Goal: Contribute content: Contribute content

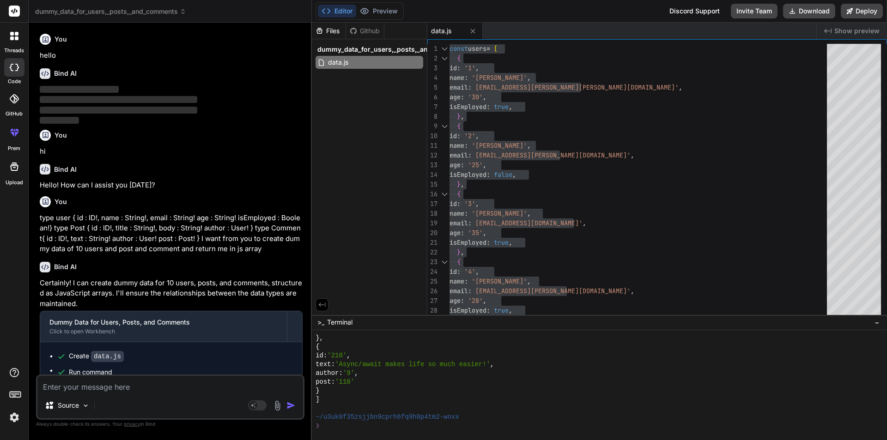
click at [79, 396] on div "Source" at bounding box center [67, 405] width 52 height 18
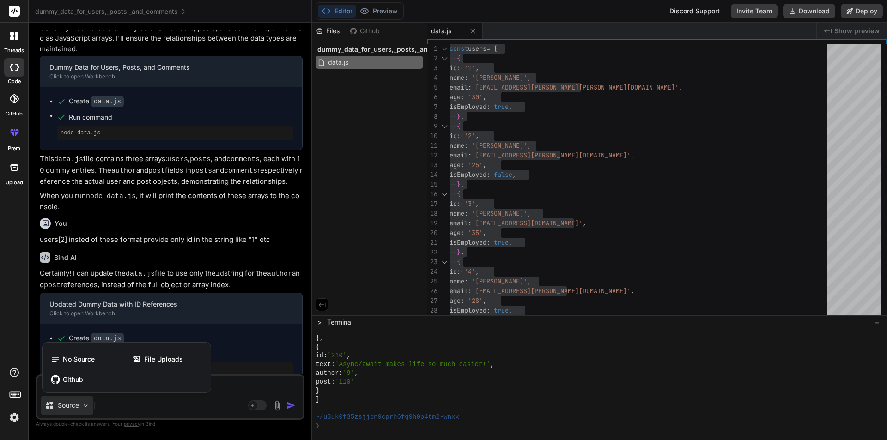
click at [78, 386] on div "Github" at bounding box center [126, 379] width 161 height 18
type textarea "x"
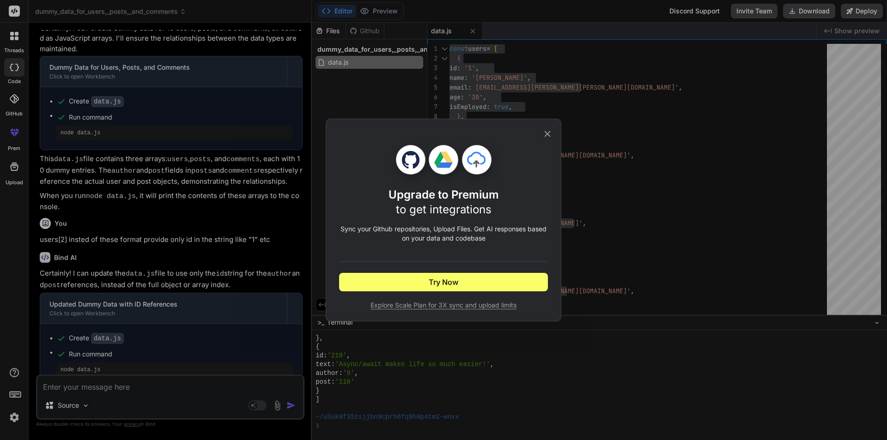
click at [100, 387] on div "Upgrade to Premium to get integrations Sync your Github repositories, Upload Fi…" at bounding box center [443, 220] width 887 height 440
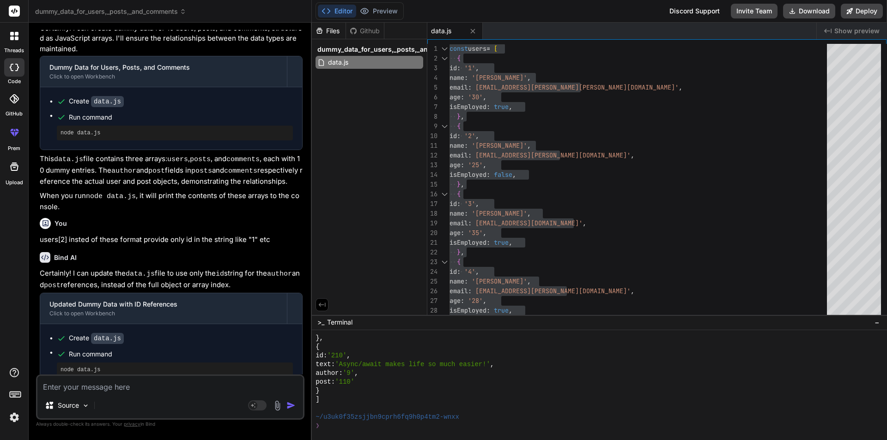
click at [103, 383] on textarea at bounding box center [170, 384] width 266 height 17
paste textarea "if (name || email) { return users.filter((user) => user.name.toLocaleLowerCase(…"
type textarea "if (name || email) { return users.filter((user) => user.name.toLocaleLowerCase(…"
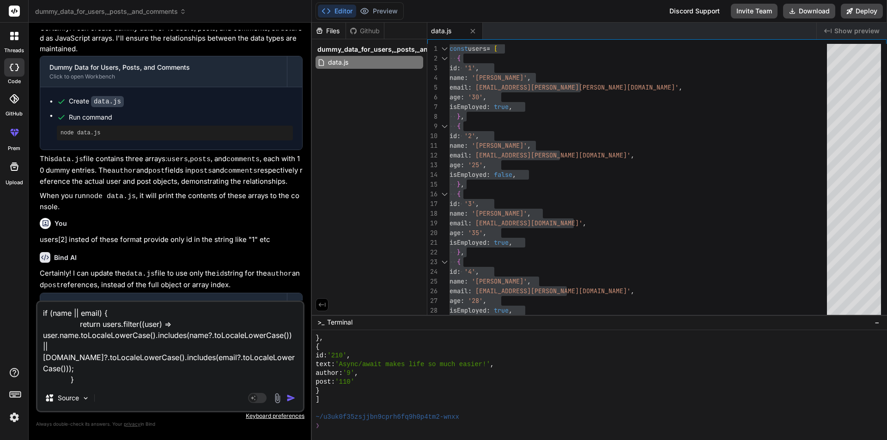
type textarea "x"
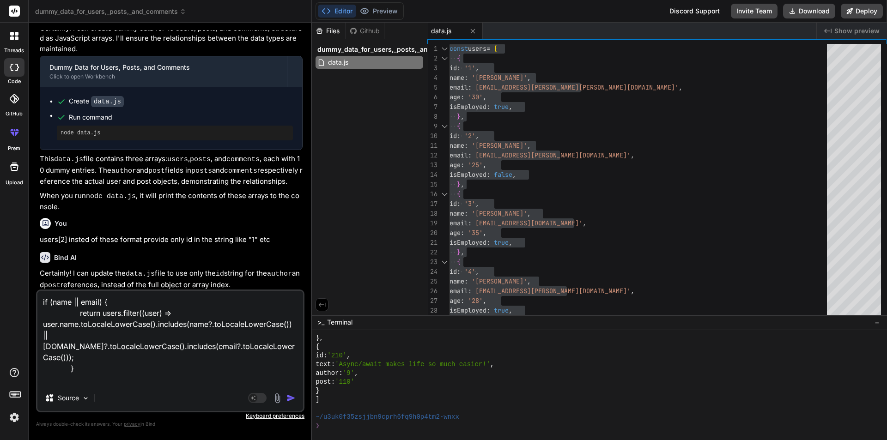
type textarea "if (name || email) { return users.filter((user) => user.name.toLocaleLowerCase(…"
type textarea "x"
type textarea "if (name || email) { return users.filter((user) => user.name.toLocaleLowerCase(…"
type textarea "x"
type textarea "if (name || email) { return users.filter((user) => user.name.toLocaleLowerCase(…"
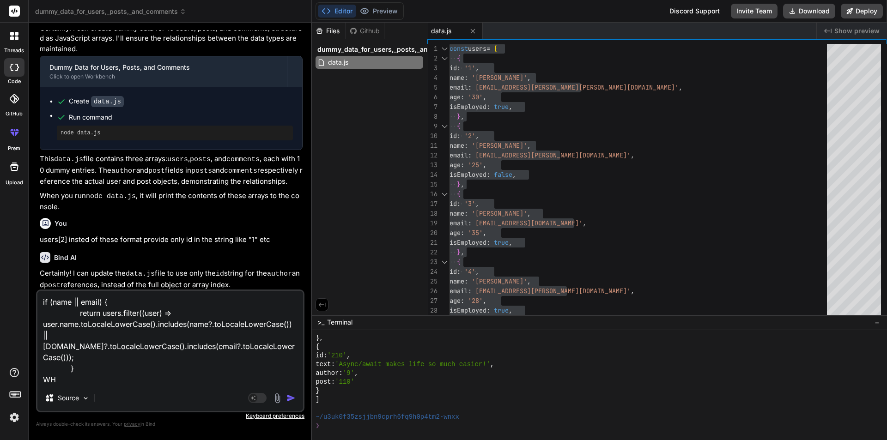
type textarea "x"
type textarea "if (name || email) { return users.filter((user) => user.name.toLocaleLowerCase(…"
type textarea "x"
type textarea "if (name || email) { return users.filter((user) => user.name.toLocaleLowerCase(…"
type textarea "x"
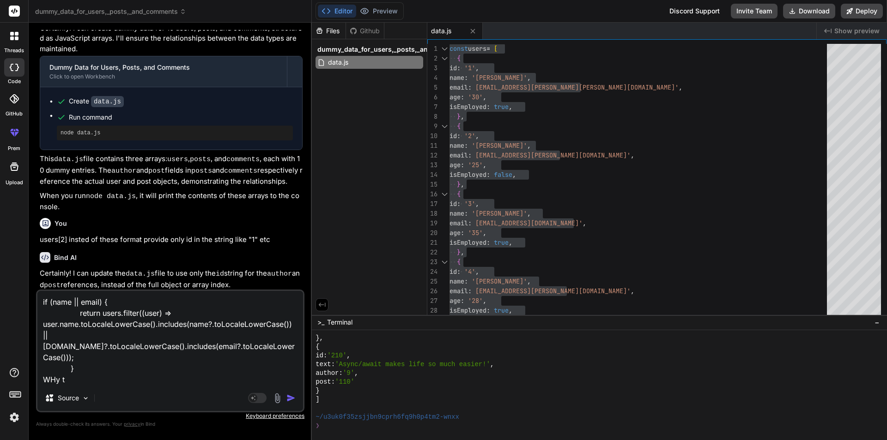
type textarea "if (name || email) { return users.filter((user) => user.name.toLocaleLowerCase(…"
type textarea "x"
type textarea "if (name || email) { return users.filter((user) => user.name.toLocaleLowerCase(…"
type textarea "x"
type textarea "if (name || email) { return users.filter((user) => user.name.toLocaleLowerCase(…"
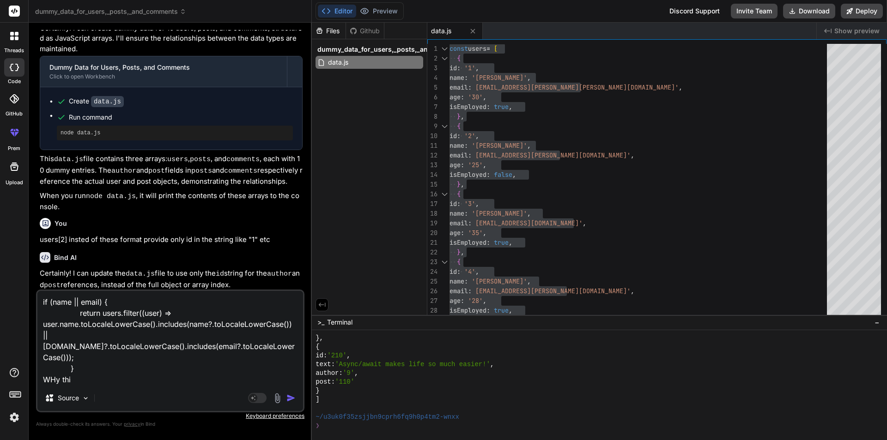
type textarea "x"
type textarea "if (name || email) { return users.filter((user) => user.name.toLocaleLowerCase(…"
type textarea "x"
type textarea "if (name || email) { return users.filter((user) => user.name.toLocaleLowerCase(…"
type textarea "x"
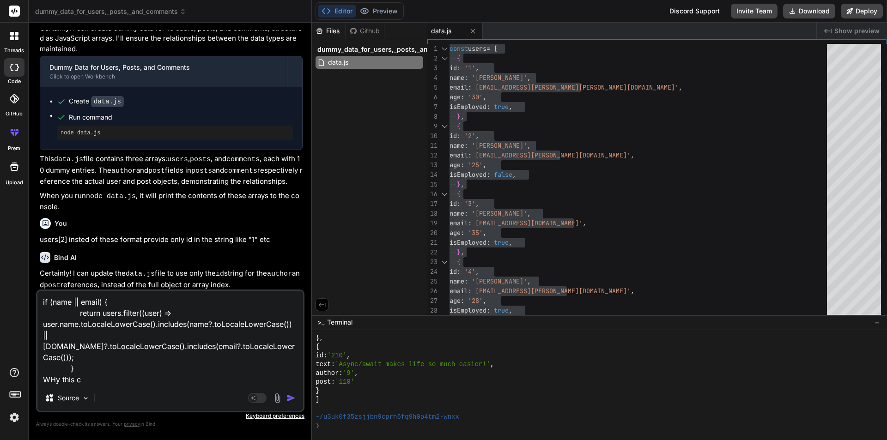
type textarea "if (name || email) { return users.filter((user) => user.name.toLocaleLowerCase(…"
type textarea "x"
type textarea "if (name || email) { return users.filter((user) => user.name.toLocaleLowerCase(…"
type textarea "x"
type textarea "if (name || email) { return users.filter((user) => user.name.toLocaleLowerCase(…"
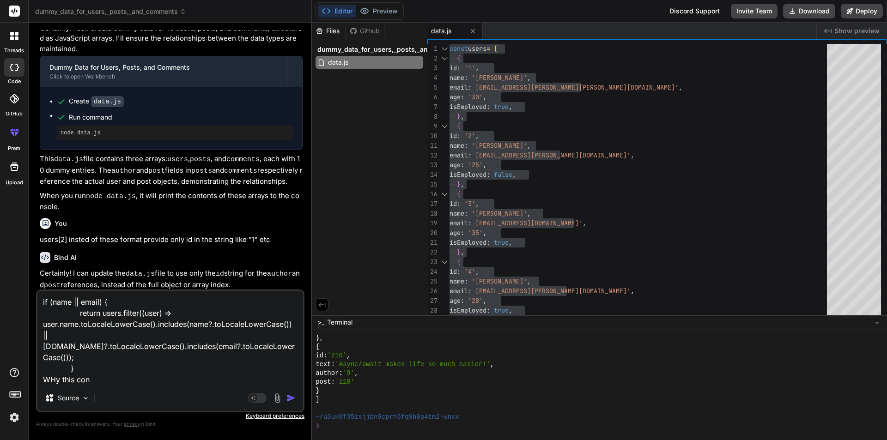
type textarea "x"
type textarea "if (name || email) { return users.filter((user) => user.name.toLocaleLowerCase(…"
type textarea "x"
type textarea "if (name || email) { return users.filter((user) => user.name.toLocaleLowerCase(…"
type textarea "x"
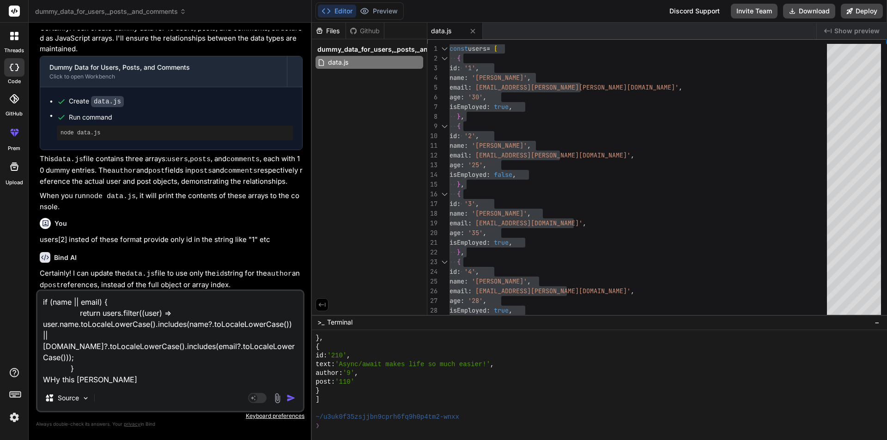
type textarea "if (name || email) { return users.filter((user) => user.name.toLocaleLowerCase(…"
type textarea "x"
type textarea "if (name || email) { return users.filter((user) => user.name.toLocaleLowerCase(…"
type textarea "x"
type textarea "if (name || email) { return users.filter((user) => user.name.toLocaleLowerCase(…"
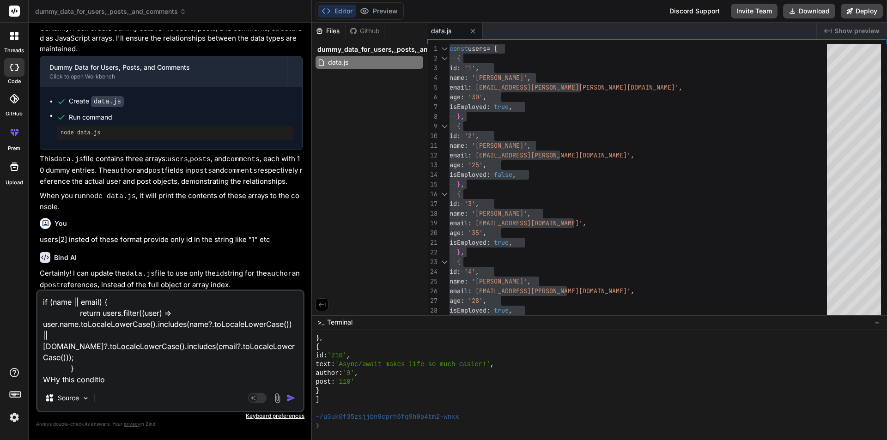
type textarea "x"
type textarea "if (name || email) { return users.filter((user) => user.name.toLocaleLowerCase(…"
type textarea "x"
type textarea "if (name || email) { return users.filter((user) => user.name.toLocaleLowerCase(…"
type textarea "x"
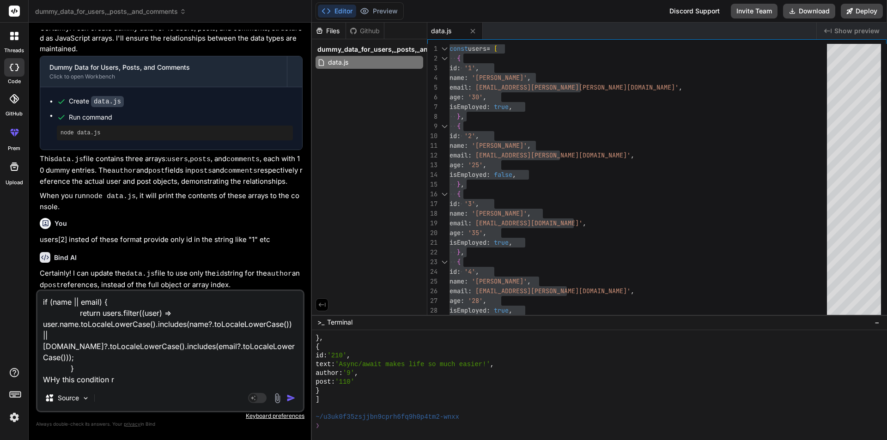
type textarea "if (name || email) { return users.filter((user) => user.name.toLocaleLowerCase(…"
type textarea "x"
type textarea "if (name || email) { return users.filter((user) => user.name.toLocaleLowerCase(…"
type textarea "x"
type textarea "if (name || email) { return users.filter((user) => user.name.toLocaleLowerCase(…"
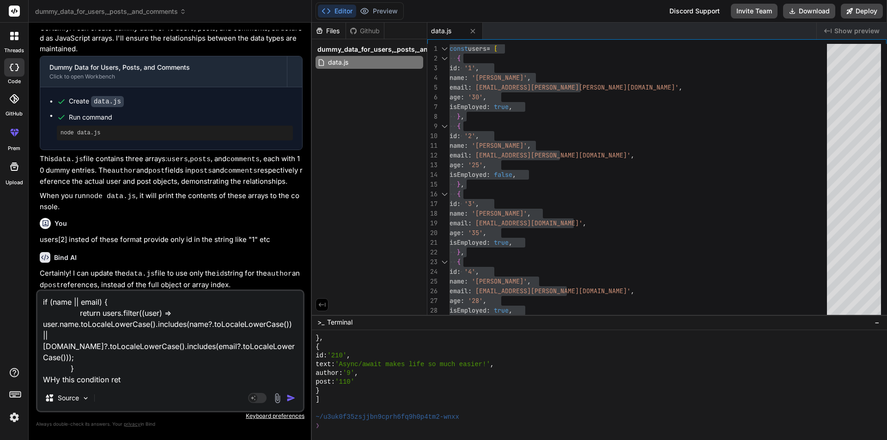
type textarea "x"
type textarea "if (name || email) { return users.filter((user) => user.name.toLocaleLowerCase(…"
type textarea "x"
type textarea "if (name || email) { return users.filter((user) => user.name.toLocaleLowerCase(…"
type textarea "x"
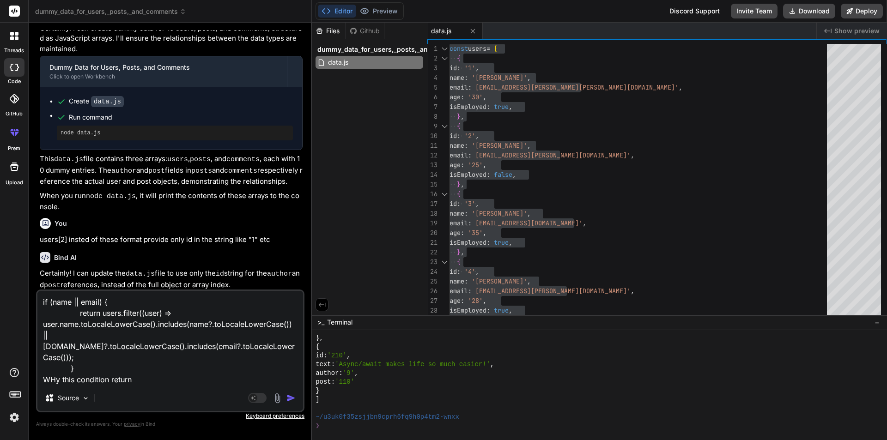
type textarea "if (name || email) { return users.filter((user) => user.name.toLocaleLowerCase(…"
type textarea "x"
type textarea "if (name || email) { return users.filter((user) => user.name.toLocaleLowerCase(…"
type textarea "x"
type textarea "if (name || email) { return users.filter((user) => user.name.toLocaleLowerCase(…"
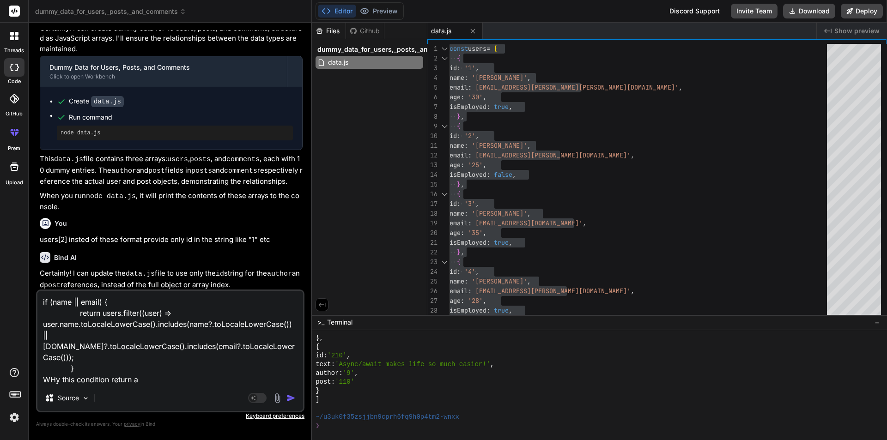
type textarea "x"
type textarea "if (name || email) { return users.filter((user) => user.name.toLocaleLowerCase(…"
type textarea "x"
type textarea "if (name || email) { return users.filter((user) => user.name.toLocaleLowerCase(…"
type textarea "x"
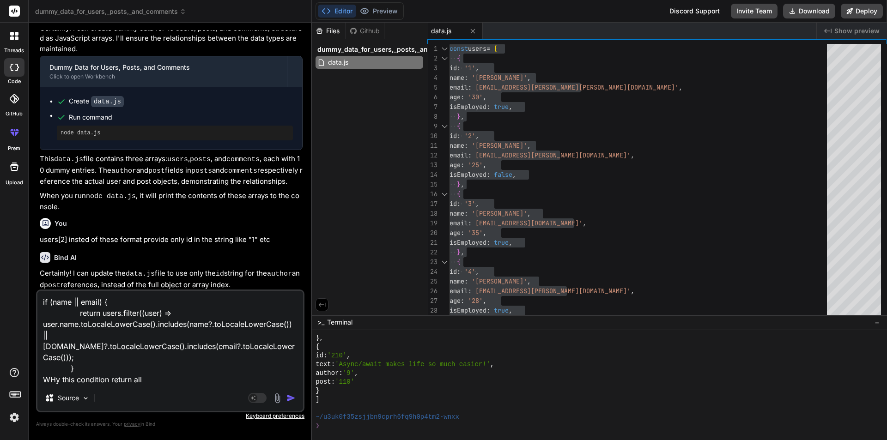
type textarea "if (name || email) { return users.filter((user) => user.name.toLocaleLowerCase(…"
type textarea "x"
type textarea "if (name || email) { return users.filter((user) => user.name.toLocaleLowerCase(…"
type textarea "x"
type textarea "if (name || email) { return users.filter((user) => user.name.toLocaleLowerCase(…"
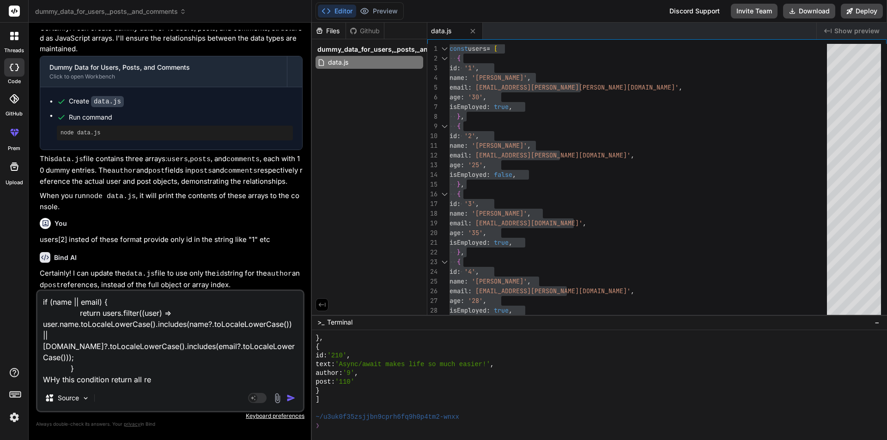
type textarea "x"
type textarea "if (name || email) { return users.filter((user) => user.name.toLocaleLowerCase(…"
type textarea "x"
type textarea "if (name || email) { return users.filter((user) => user.name.toLocaleLowerCase(…"
type textarea "x"
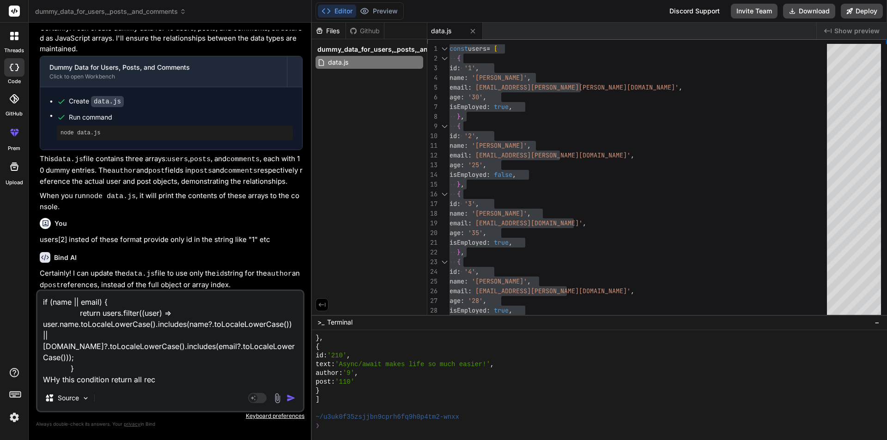
type textarea "if (name || email) { return users.filter((user) => user.name.toLocaleLowerCase(…"
type textarea "x"
type textarea "if (name || email) { return users.filter((user) => user.name.toLocaleLowerCase(…"
type textarea "x"
type textarea "if (name || email) { return users.filter((user) => user.name.toLocaleLowerCase(…"
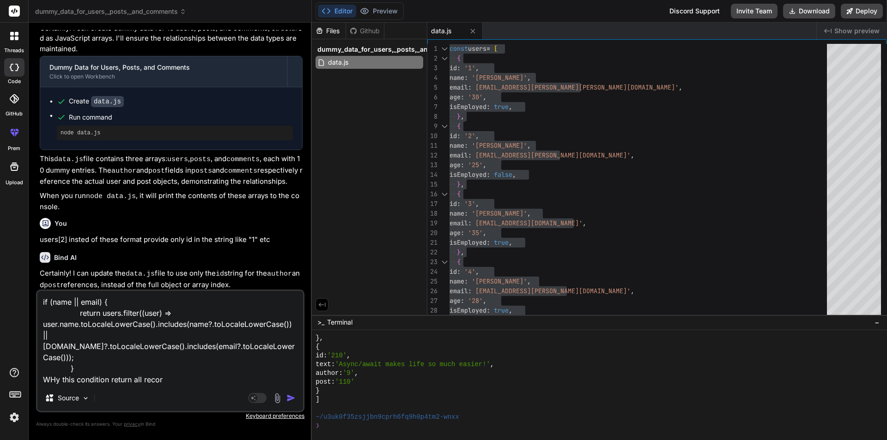
type textarea "x"
type textarea "if (name || email) { return users.filter((user) => user.name.toLocaleLowerCase(…"
type textarea "x"
type textarea "if (name || email) { return users.filter((user) => user.name.toLocaleLowerCase(…"
type textarea "x"
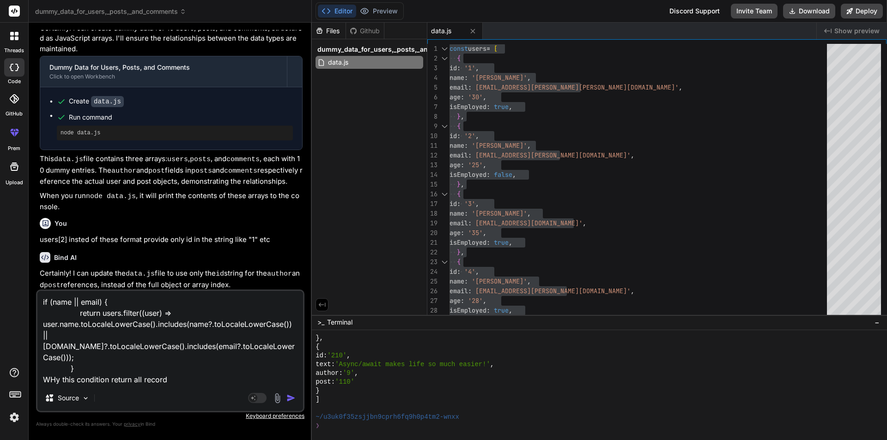
type textarea "if (name || email) { return users.filter((user) => user.name.toLocaleLowerCase(…"
type textarea "x"
type textarea "if (name || email) { return users.filter((user) => user.name.toLocaleLowerCase(…"
type textarea "x"
type textarea "if (name || email) { return users.filter((user) => user.name.toLocaleLowerCase(…"
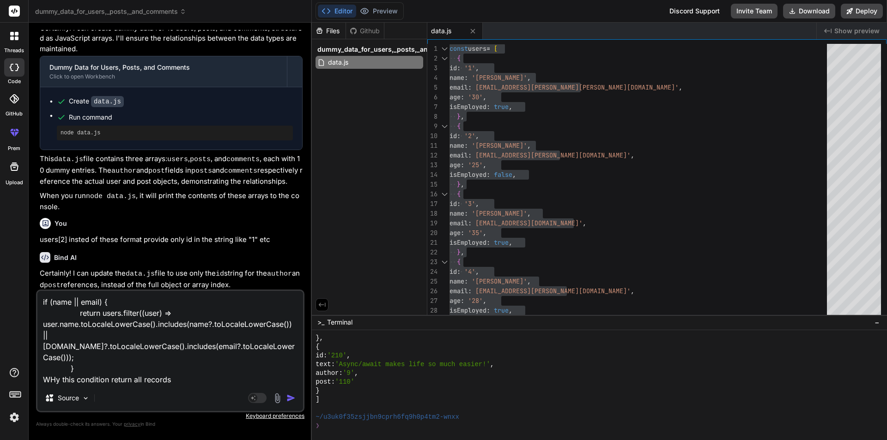
type textarea "x"
type textarea "if (name || email) { return users.filter((user) => user.name.toLocaleLowerCase(…"
type textarea "x"
type textarea "if (name || email) { return users.filter((user) => user.name.toLocaleLowerCase(…"
type textarea "x"
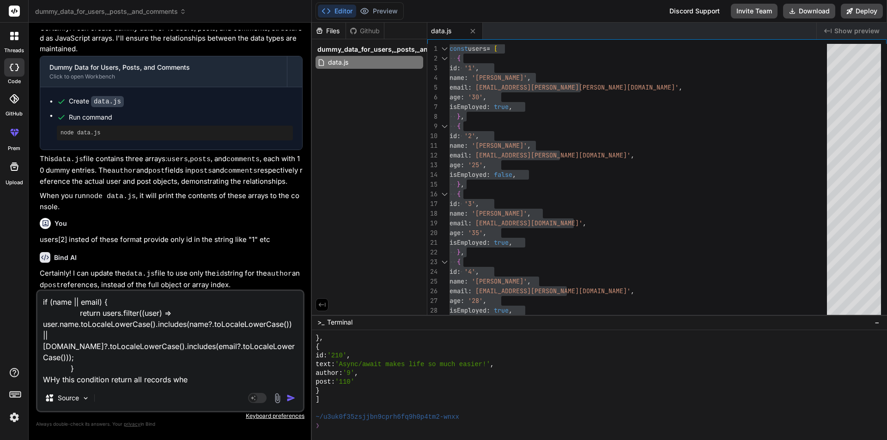
type textarea "if (name || email) { return users.filter((user) => user.name.toLocaleLowerCase(…"
type textarea "x"
type textarea "if (name || email) { return users.filter((user) => user.name.toLocaleLowerCase(…"
type textarea "x"
type textarea "if (name || email) { return users.filter((user) => user.name.toLocaleLowerCase(…"
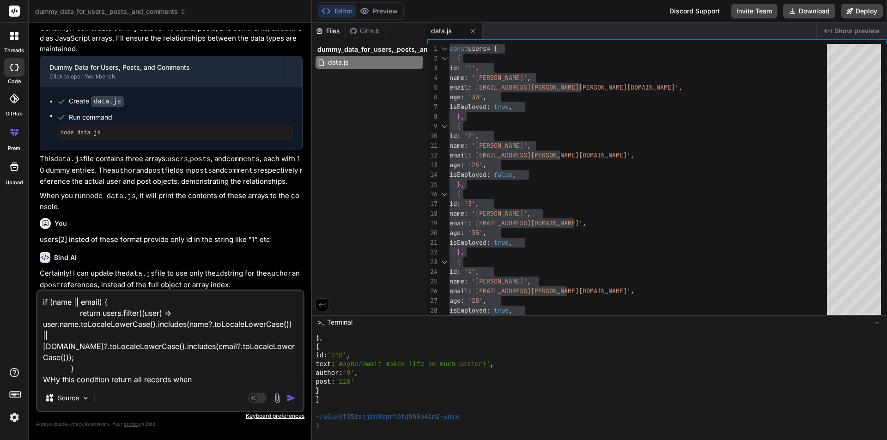
type textarea "x"
type textarea "if (name || email) { return users.filter((user) => user.name.toLocaleLowerCase(…"
type textarea "x"
type textarea "if (name || email) { return users.filter((user) => user.name.toLocaleLowerCase(…"
type textarea "x"
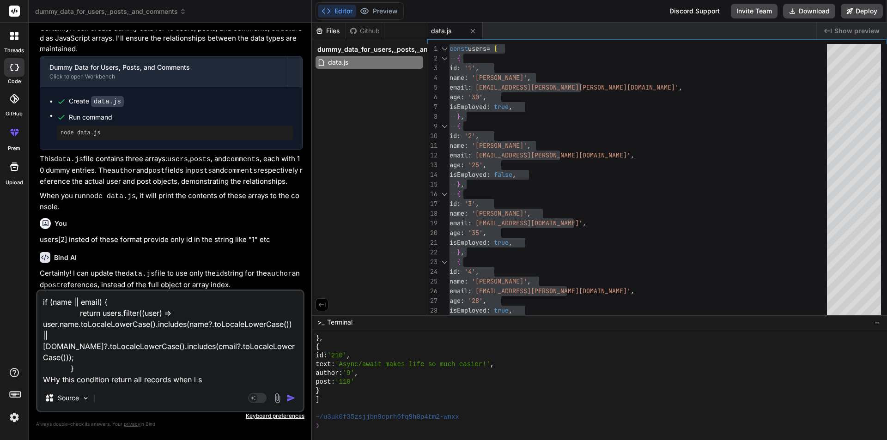
type textarea "if (name || email) { return users.filter((user) => user.name.toLocaleLowerCase(…"
type textarea "x"
type textarea "if (name || email) { return users.filter((user) => user.name.toLocaleLowerCase(…"
type textarea "x"
type textarea "if (name || email) { return users.filter((user) => user.name.toLocaleLowerCase(…"
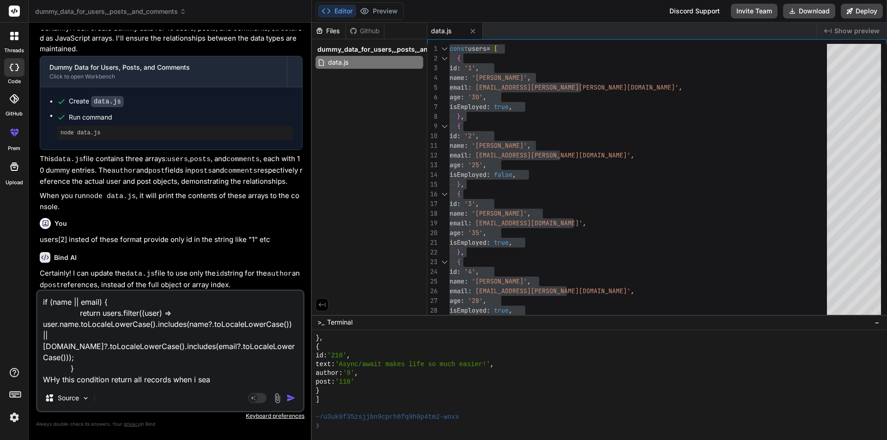
type textarea "x"
type textarea "if (name || email) { return users.filter((user) => user.name.toLocaleLowerCase(…"
type textarea "x"
type textarea "if (name || email) { return users.filter((user) => user.name.toLocaleLowerCase(…"
type textarea "x"
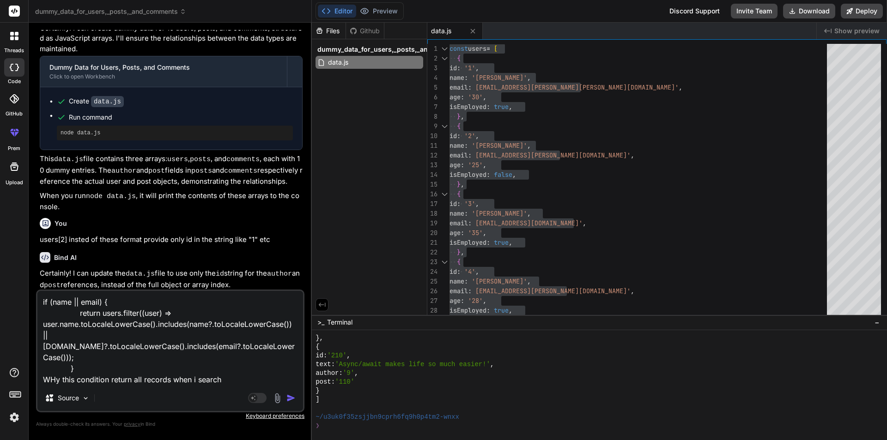
type textarea "if (name || email) { return users.filter((user) => user.name.toLocaleLowerCase(…"
type textarea "x"
type textarea "if (name || email) { return users.filter((user) => user.name.toLocaleLowerCase(…"
type textarea "x"
type textarea "if (name || email) { return users.filter((user) => user.name.toLocaleLowerCase(…"
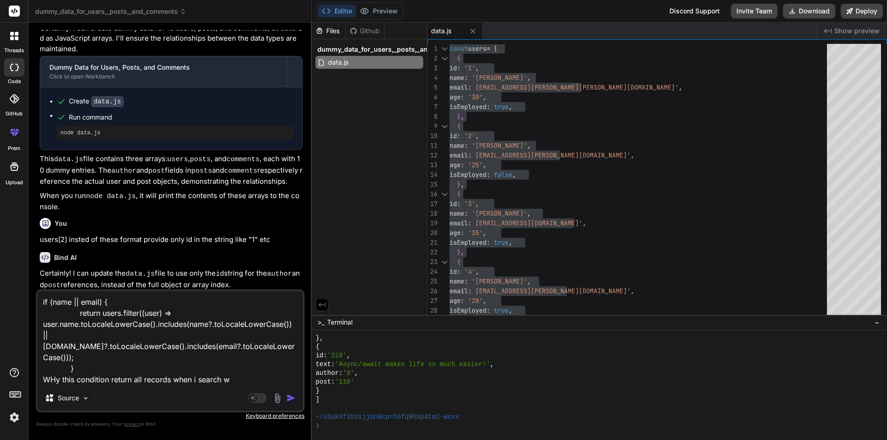
type textarea "x"
type textarea "if (name || email) { return users.filter((user) => user.name.toLocaleLowerCase(…"
type textarea "x"
type textarea "if (name || email) { return users.filter((user) => user.name.toLocaleLowerCase(…"
type textarea "x"
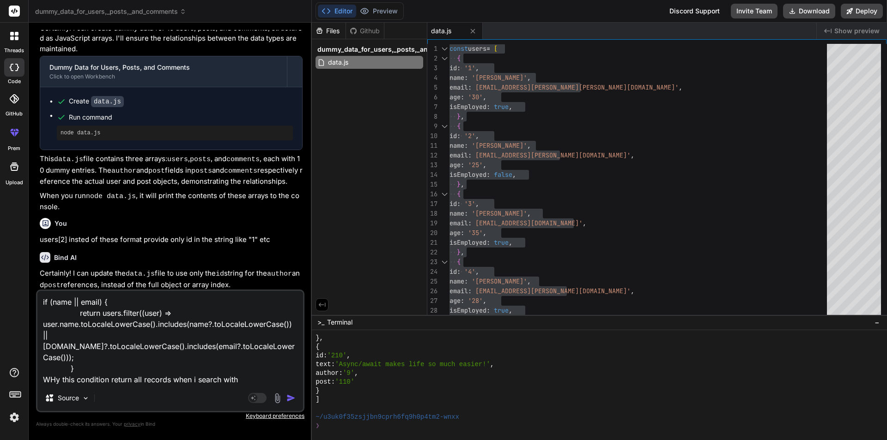
type textarea "if (name || email) { return users.filter((user) => user.name.toLocaleLowerCase(…"
type textarea "x"
type textarea "if (name || email) { return users.filter((user) => user.name.toLocaleLowerCase(…"
type textarea "x"
type textarea "if (name || email) { return users.filter((user) => user.name.toLocaleLowerCase(…"
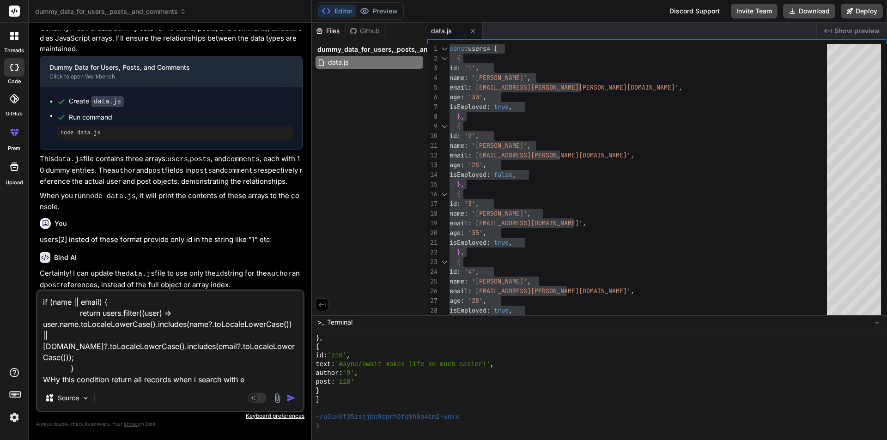
type textarea "x"
type textarea "if (name || email) { return users.filter((user) => user.name.toLocaleLowerCase(…"
type textarea "x"
type textarea "if (name || email) { return users.filter((user) => user.name.toLocaleLowerCase(…"
type textarea "x"
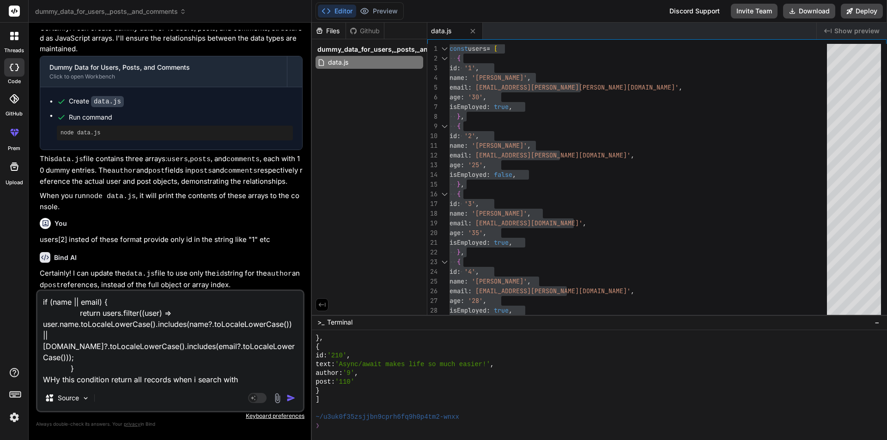
type textarea "if (name || email) { return users.filter((user) => user.name.toLocaleLowerCase(…"
type textarea "x"
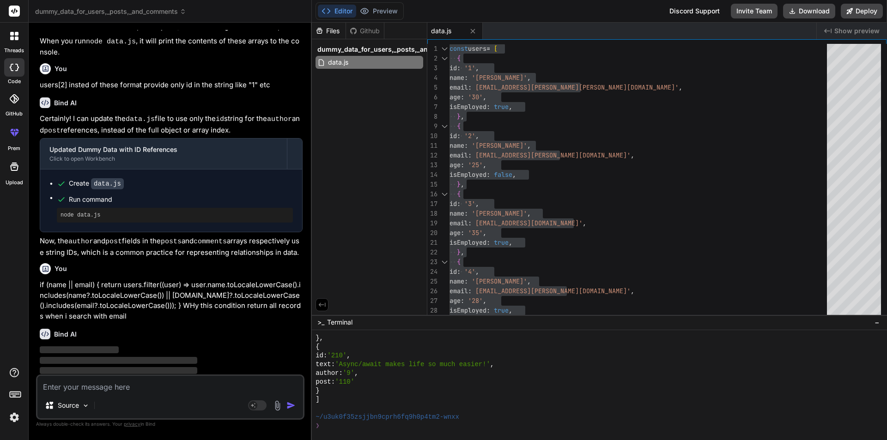
scroll to position [416, 0]
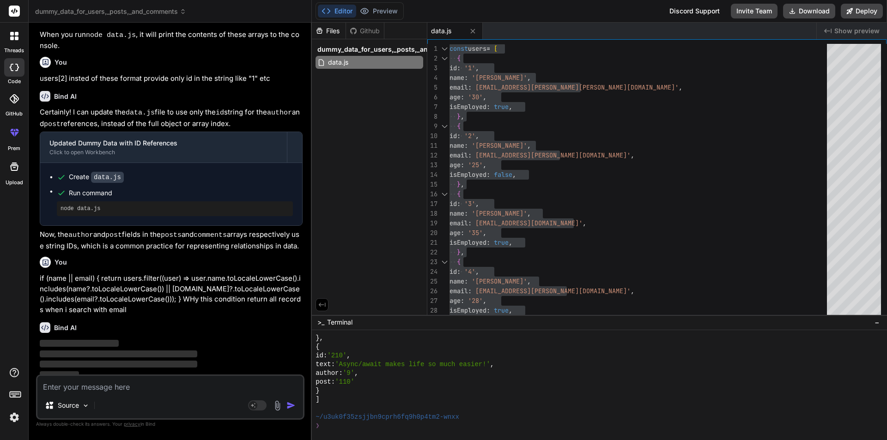
click at [106, 386] on textarea at bounding box center [170, 384] width 266 height 17
click at [173, 386] on textarea at bounding box center [170, 384] width 266 height 17
click at [105, 387] on textarea at bounding box center [170, 384] width 266 height 17
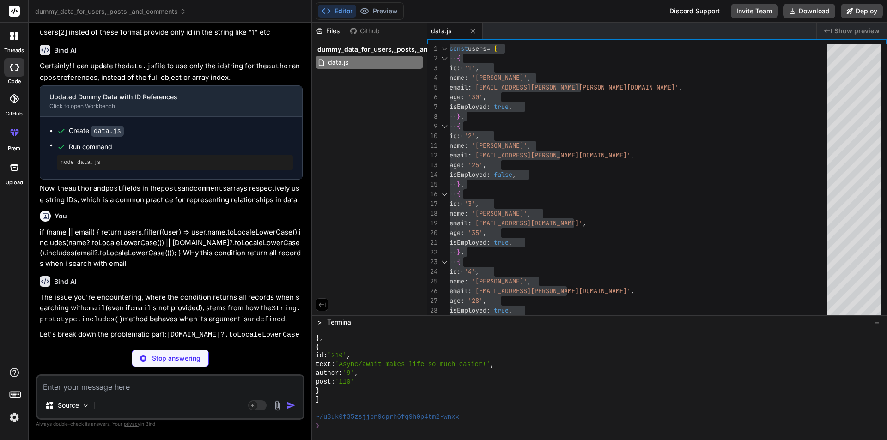
scroll to position [555, 0]
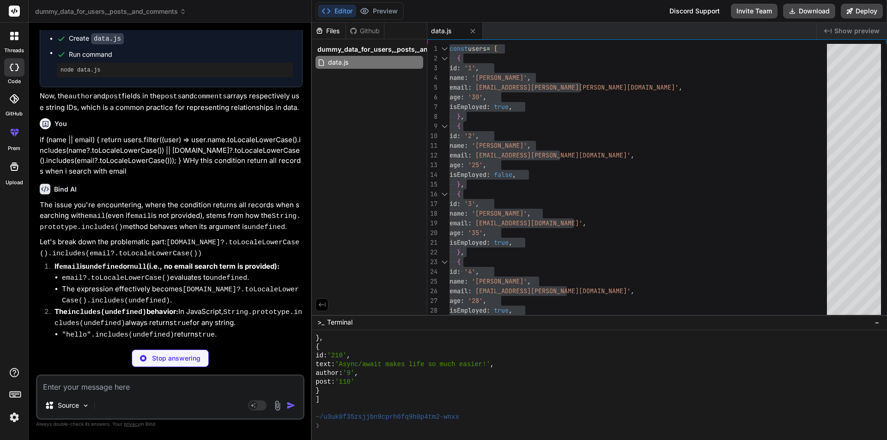
type textarea "x"
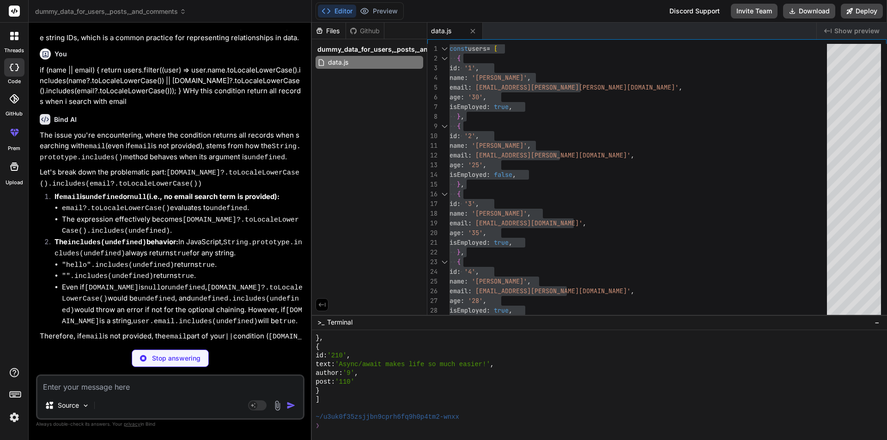
type textarea "// You can export these arrays and the function if you want to use them in othe…"
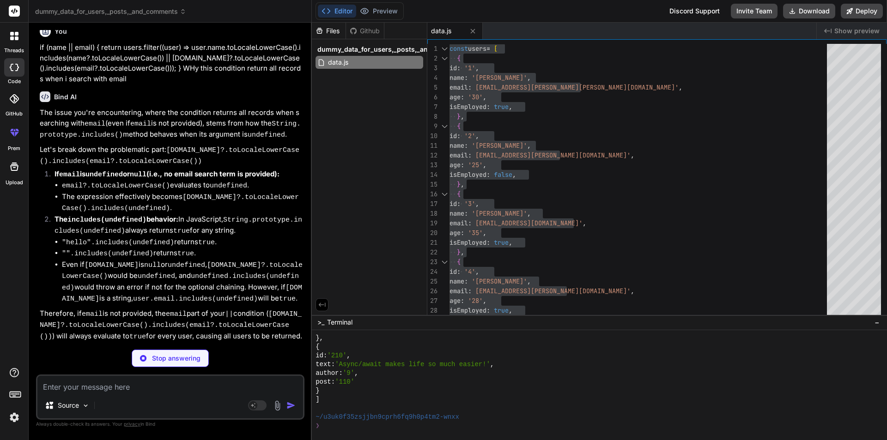
scroll to position [5205, 0]
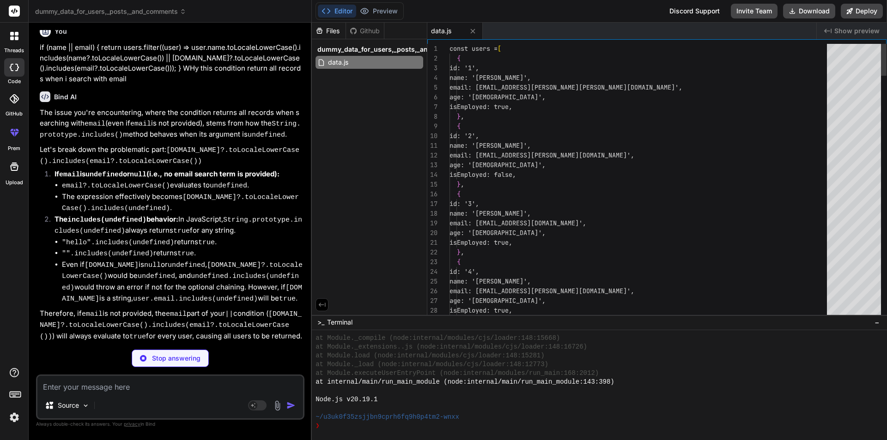
type textarea "x"
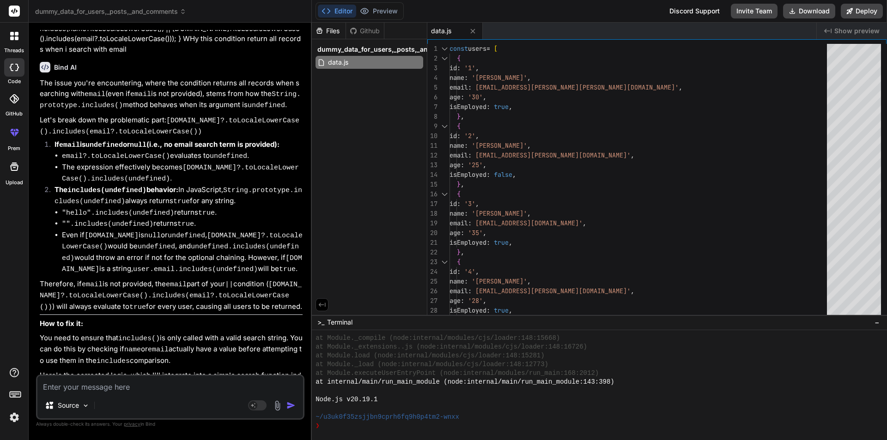
scroll to position [693, 0]
